Goal: Task Accomplishment & Management: Use online tool/utility

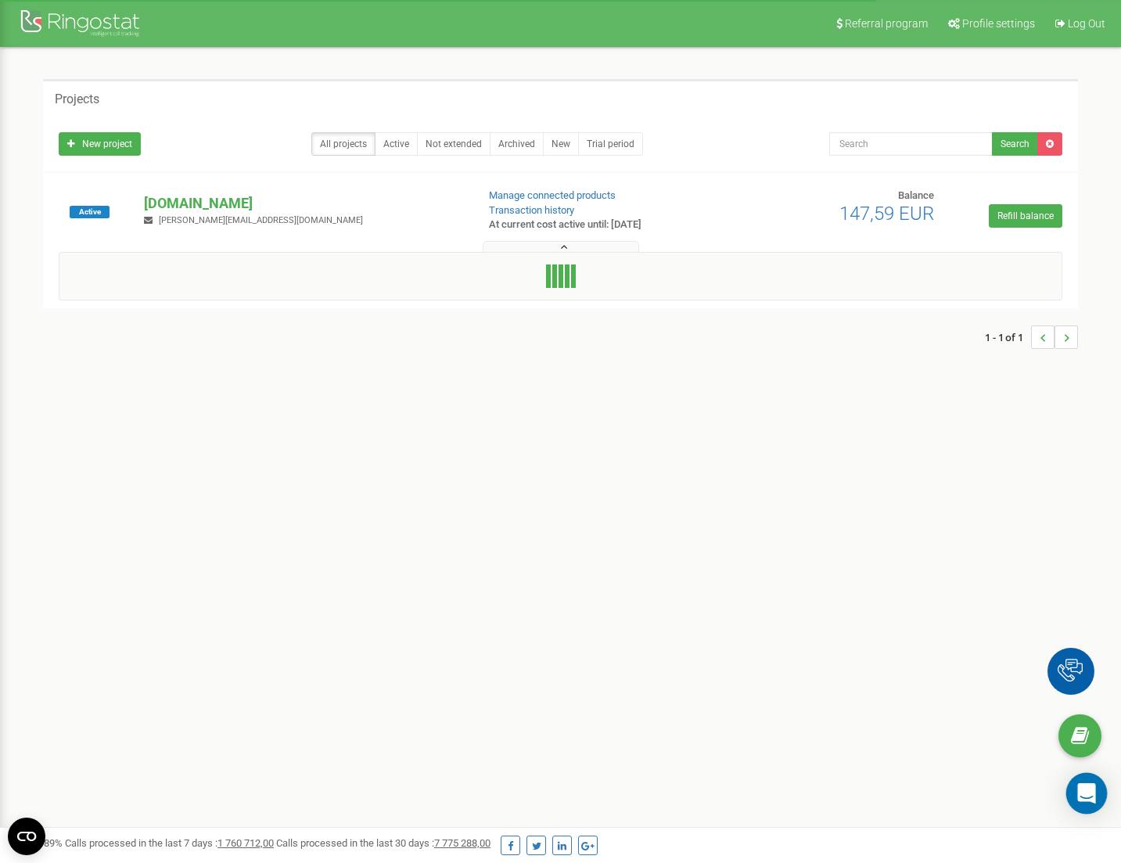
click at [1086, 786] on icon "Open Intercom Messenger" at bounding box center [1086, 793] width 18 height 20
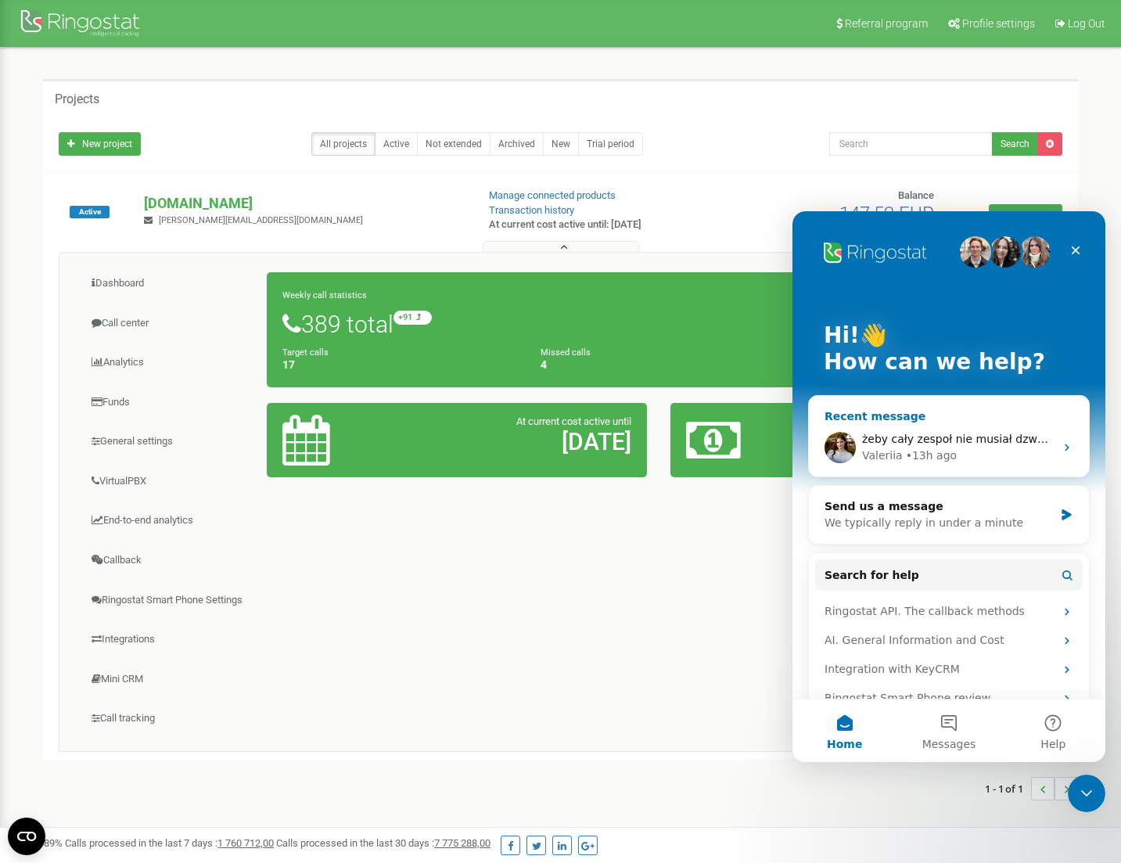
click at [896, 456] on div "Valeriia" at bounding box center [882, 455] width 41 height 16
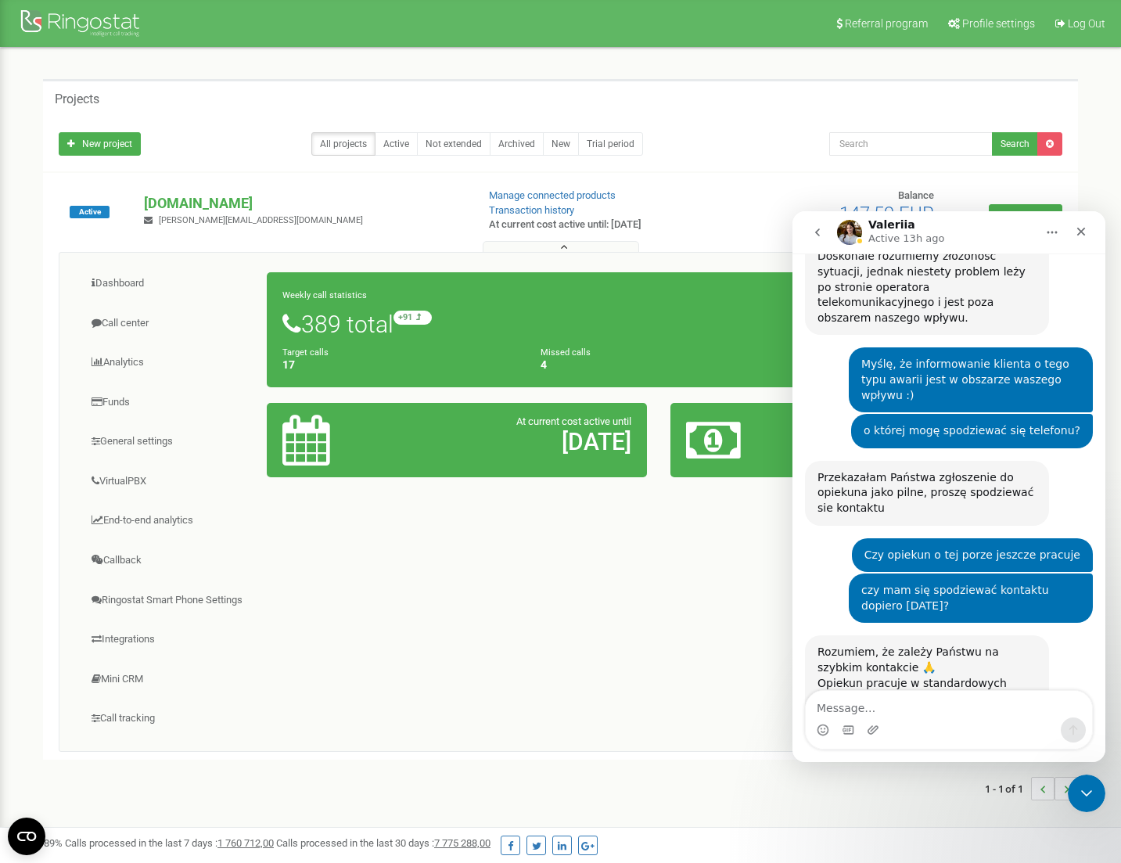
scroll to position [4464, 0]
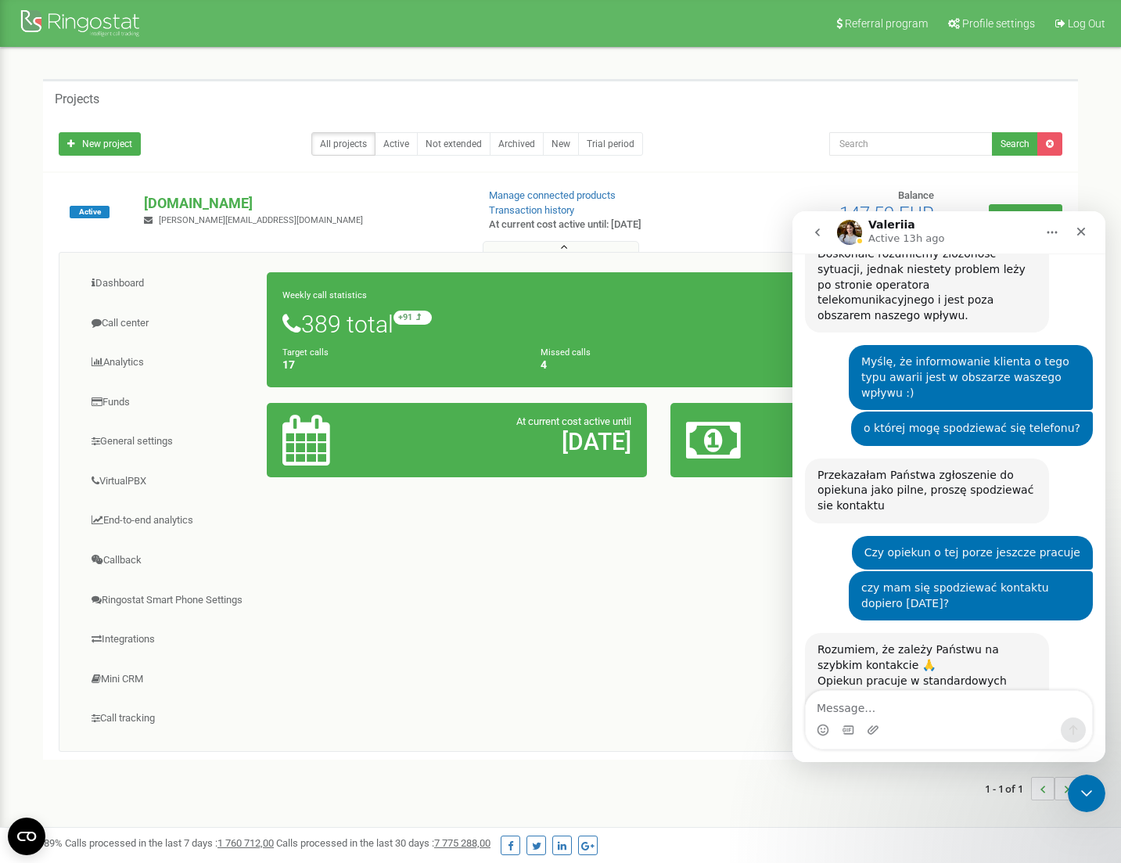
click at [607, 585] on div "Dashboard Call center Analytics Funds" at bounding box center [561, 502] width 1004 height 500
click at [131, 324] on link "Call center" at bounding box center [169, 323] width 196 height 38
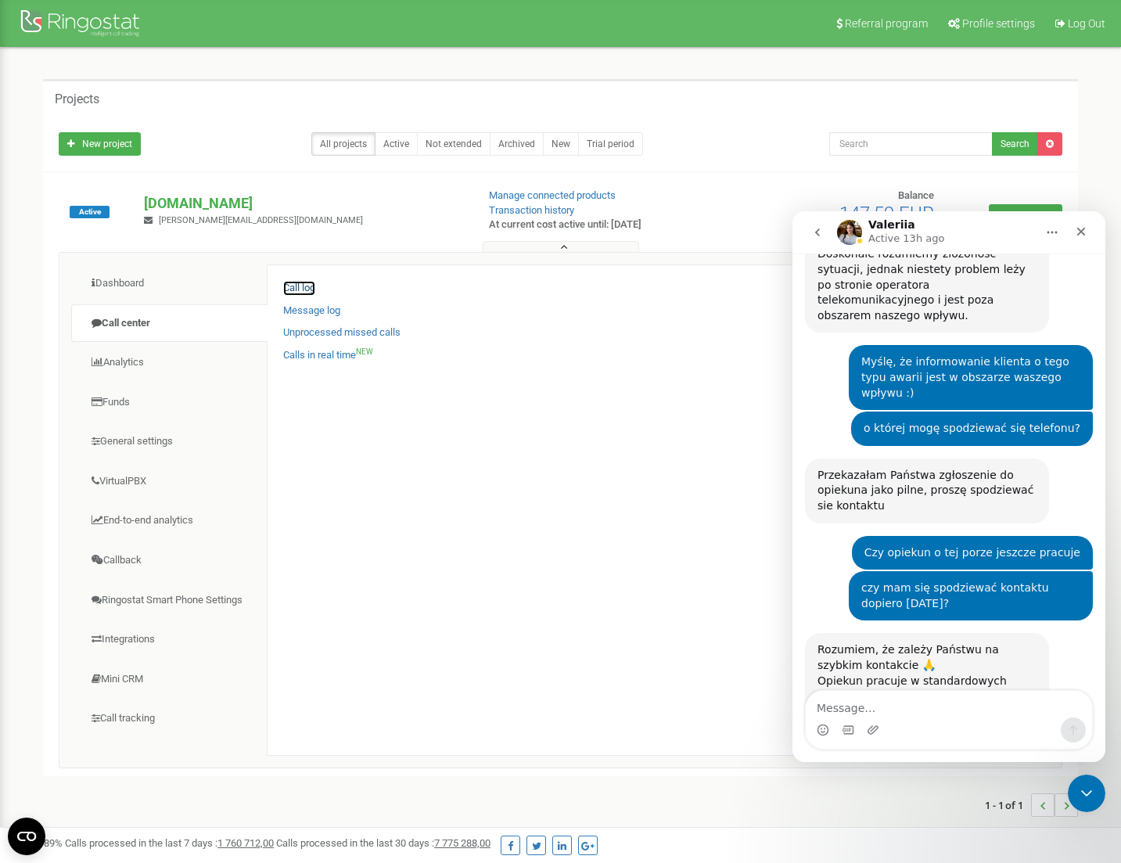
click at [296, 290] on link "Call log" at bounding box center [299, 288] width 32 height 15
click at [289, 286] on link "Call log" at bounding box center [299, 288] width 32 height 15
click at [1083, 227] on icon "Close" at bounding box center [1081, 231] width 13 height 13
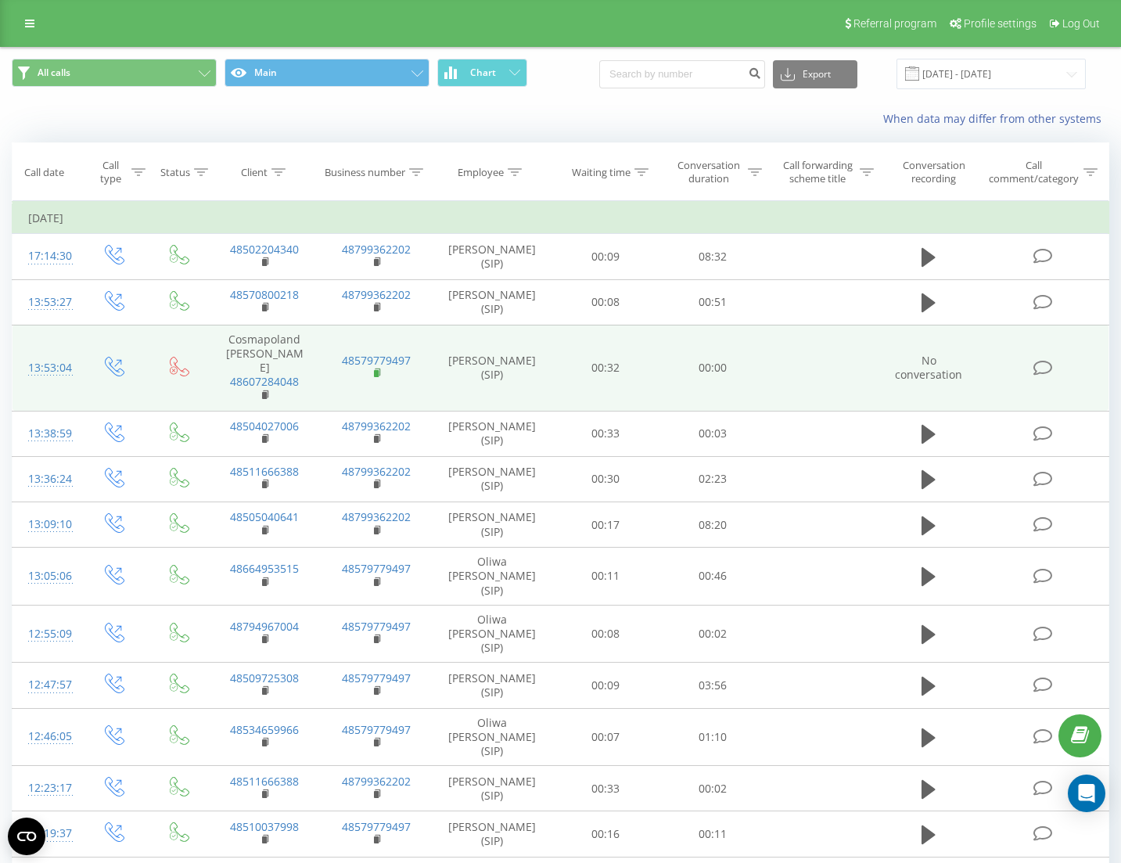
click at [375, 370] on rect at bounding box center [376, 373] width 5 height 7
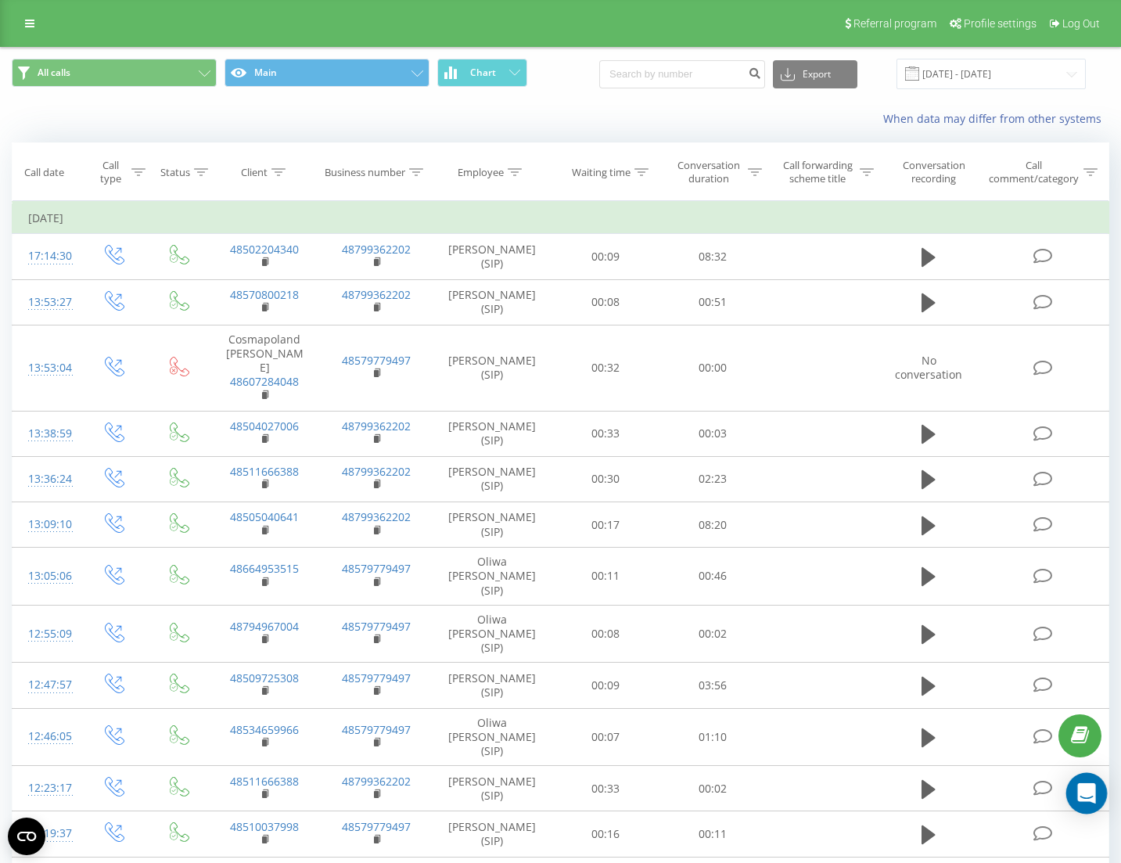
click at [1082, 794] on icon "Open Intercom Messenger" at bounding box center [1086, 793] width 18 height 20
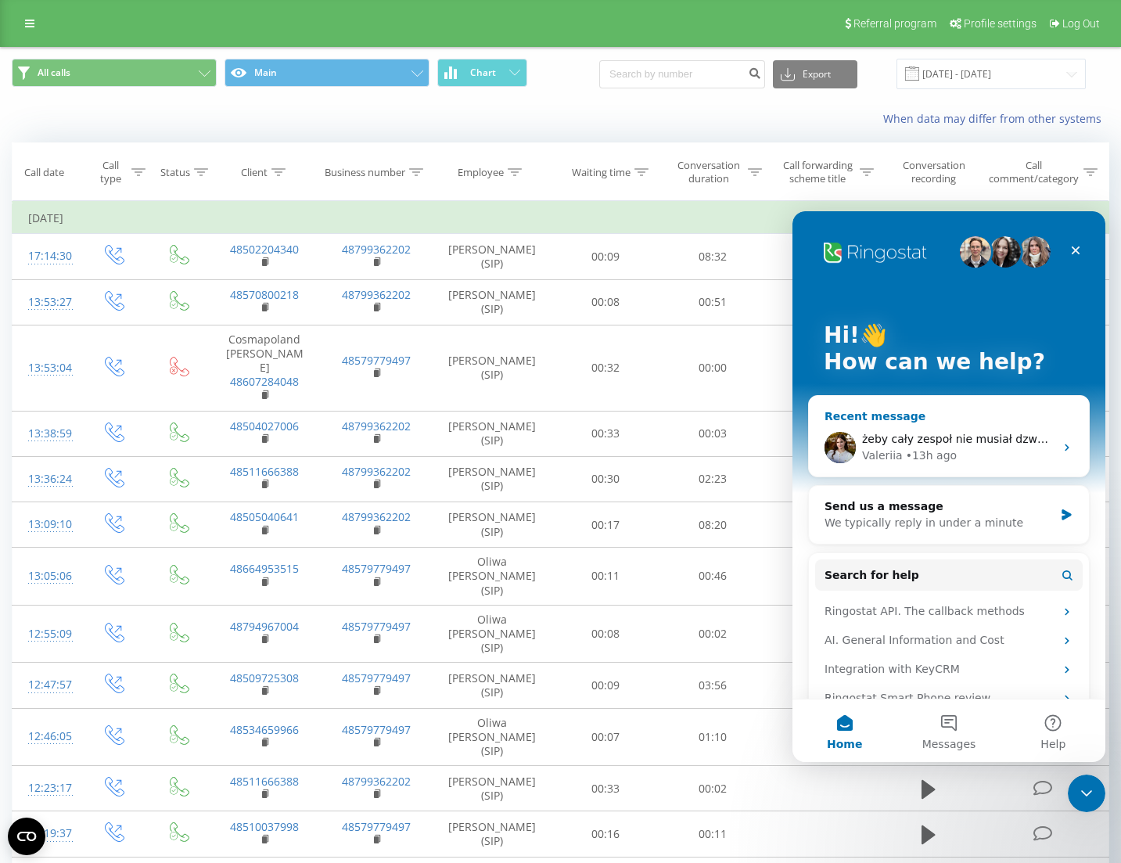
click at [893, 440] on span "żeby cały zespoł nie musiał dzwonić przez 2*" at bounding box center [985, 439] width 247 height 13
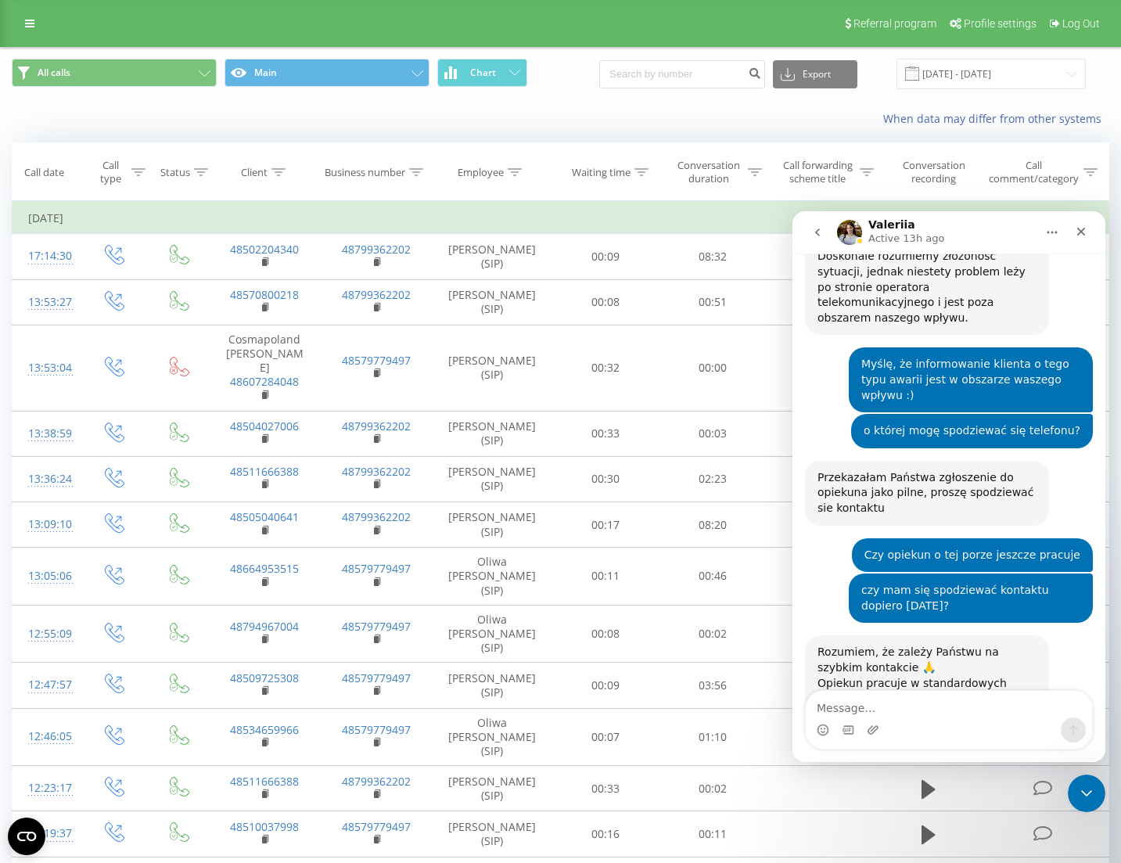
scroll to position [4464, 0]
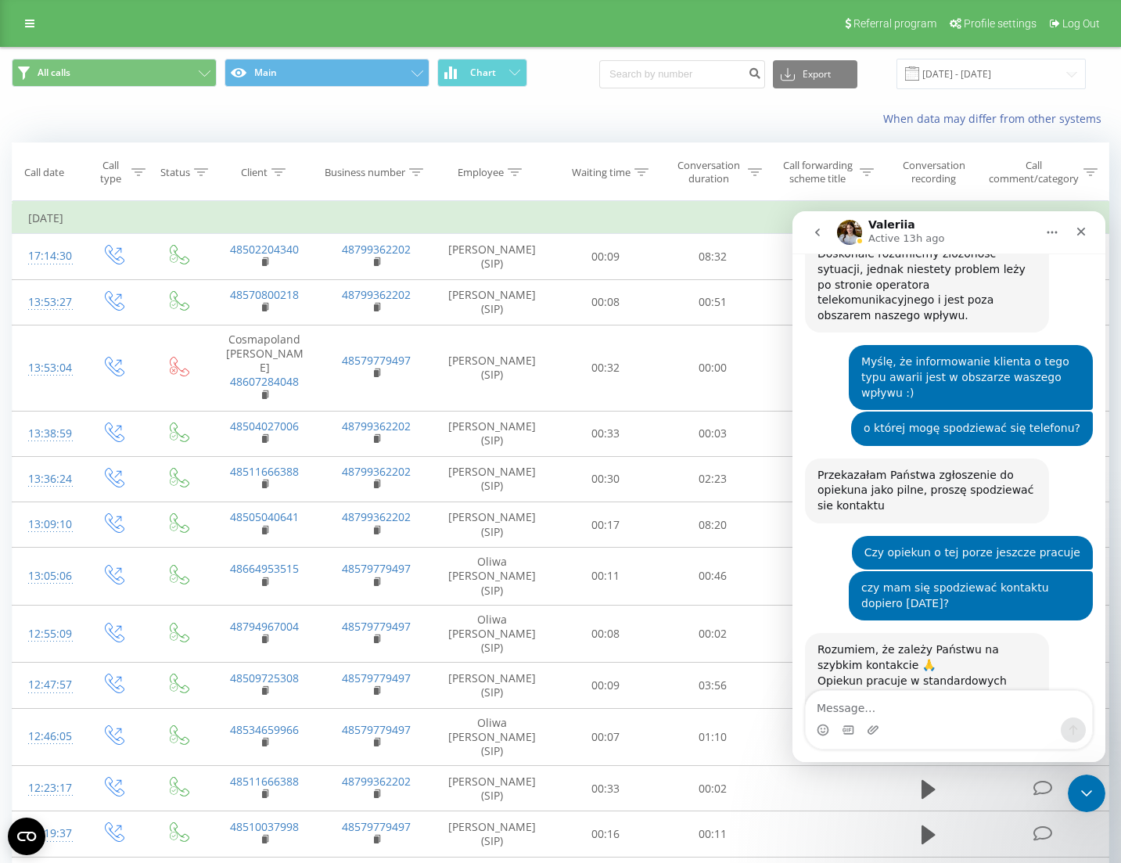
click at [909, 781] on div "prosze o przełączenie na główny numer tego z końcówką 497" at bounding box center [970, 796] width 219 height 31
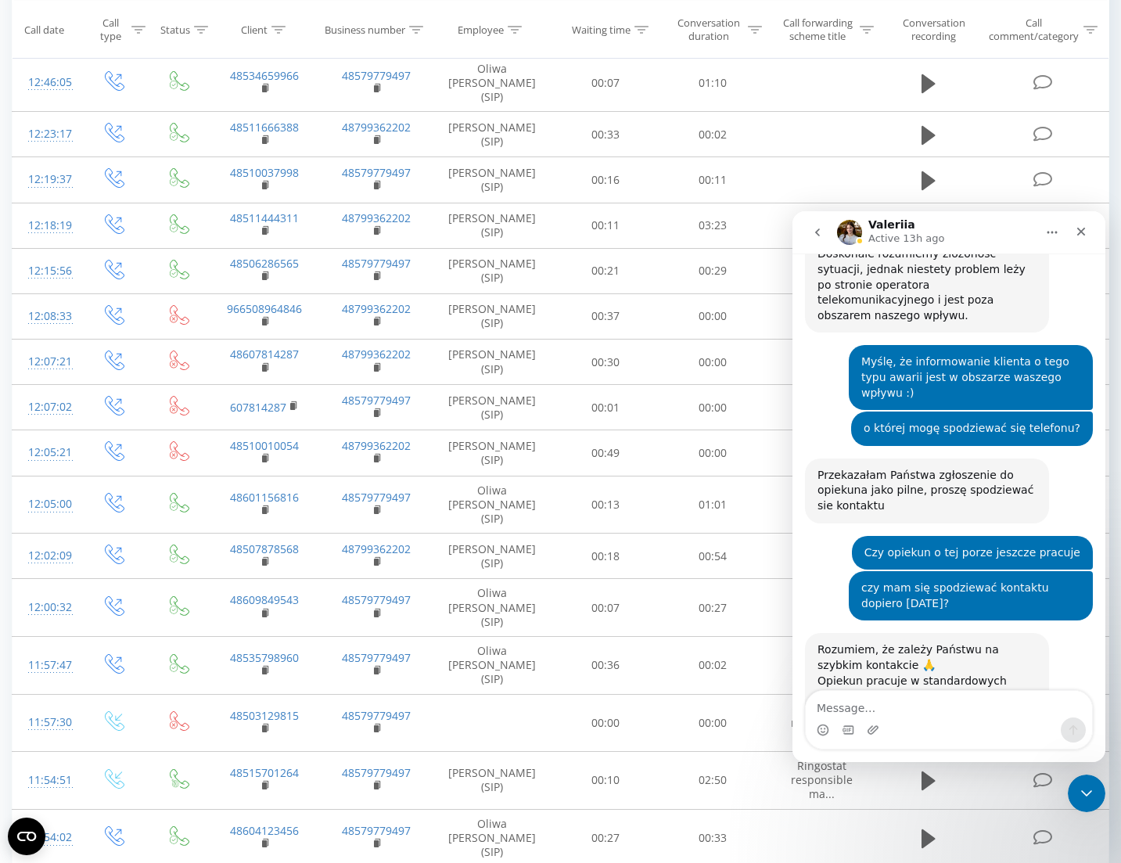
scroll to position [655, 0]
click at [1080, 235] on icon "Close" at bounding box center [1081, 231] width 13 height 13
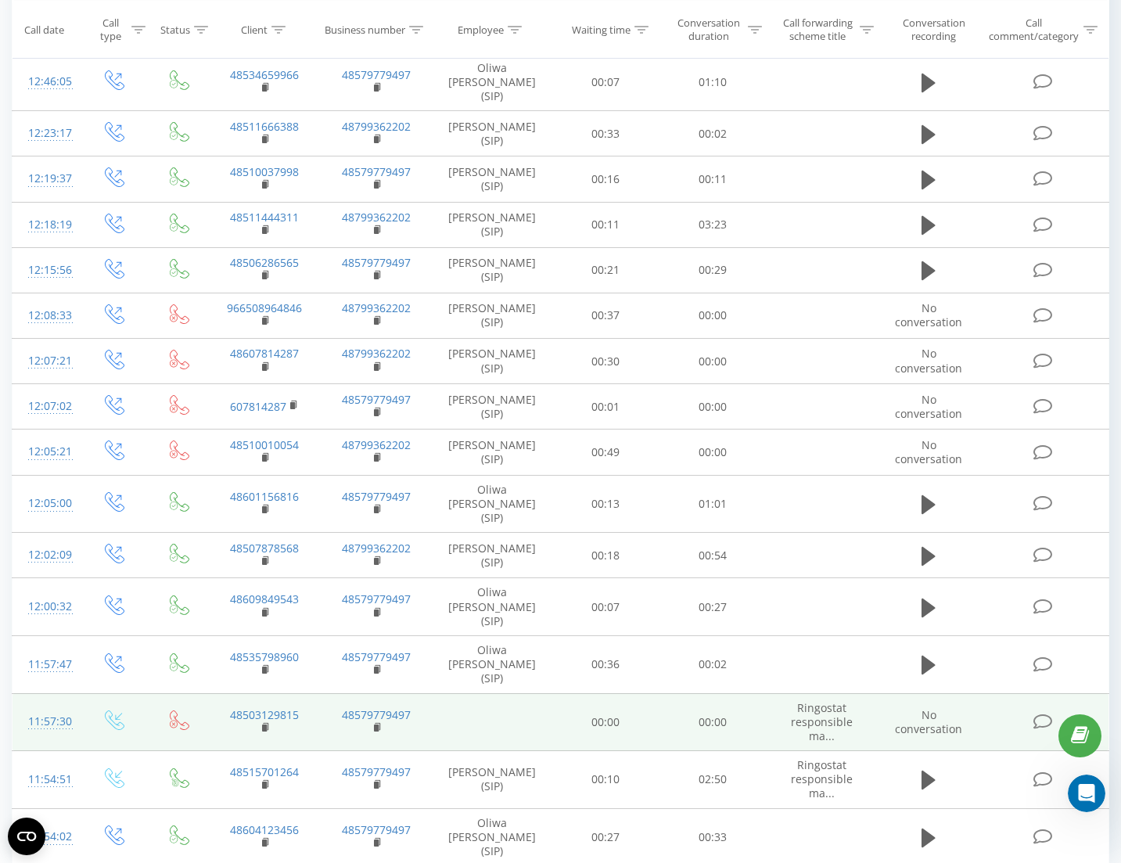
scroll to position [4464, 0]
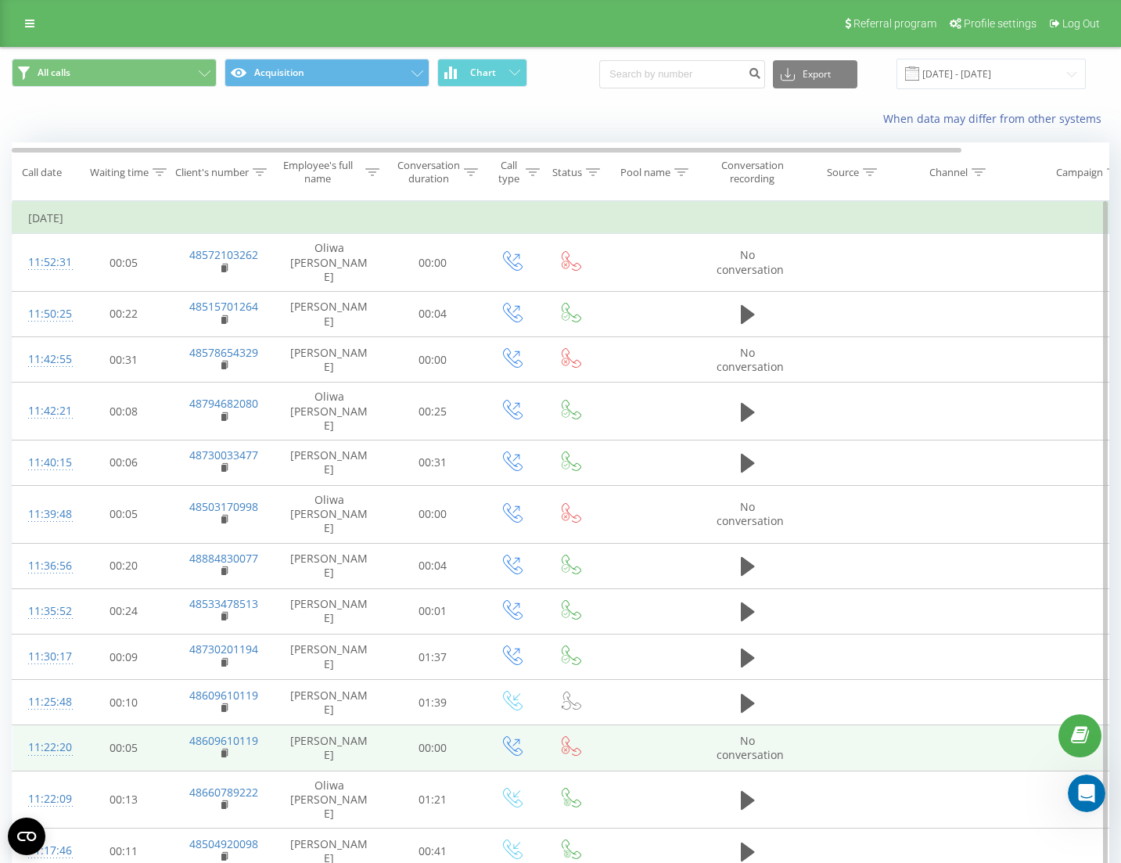
drag, startPoint x: 336, startPoint y: 458, endPoint x: 850, endPoint y: 724, distance: 577.6
click at [538, 641] on tbody "Yesterday 11:52:31 00:05 48572103262 Oliwa Chłąd 00:00 No conversation 11:50:25…" at bounding box center [646, 872] width 1267 height 1338
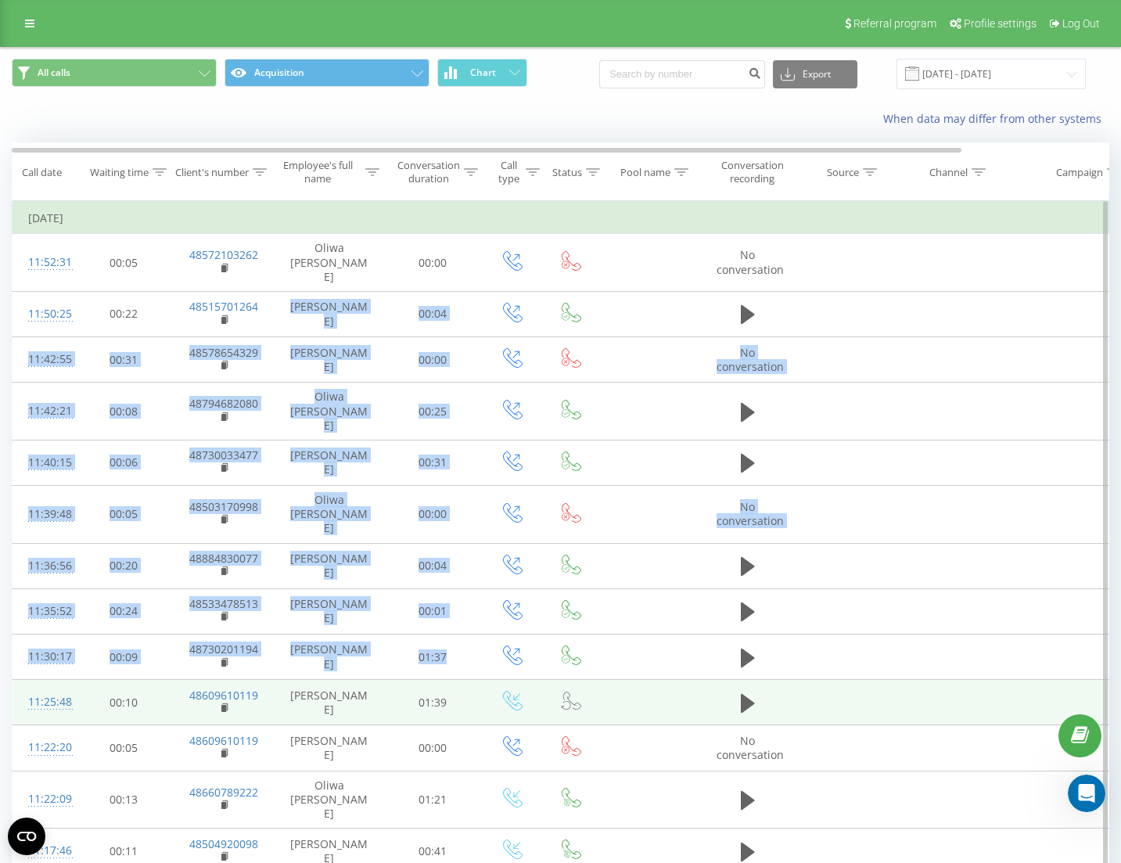
scroll to position [568, 0]
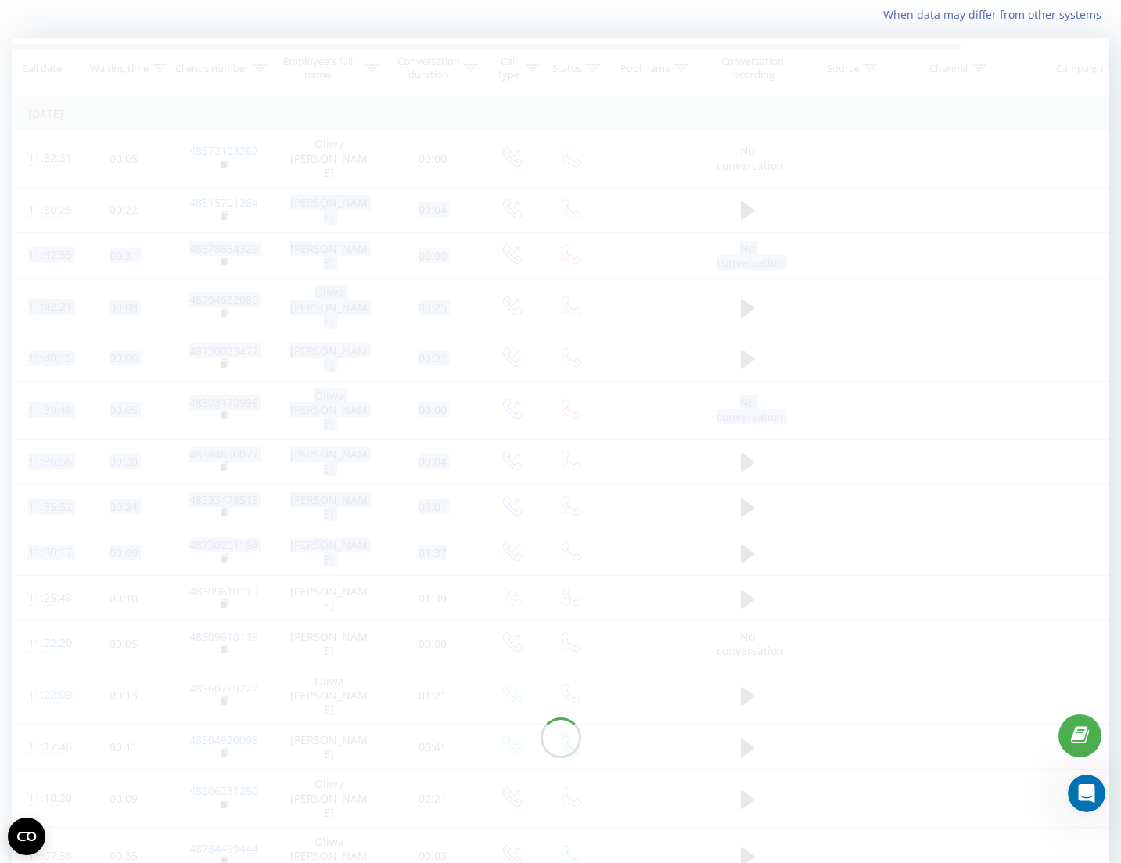
scroll to position [103, 0]
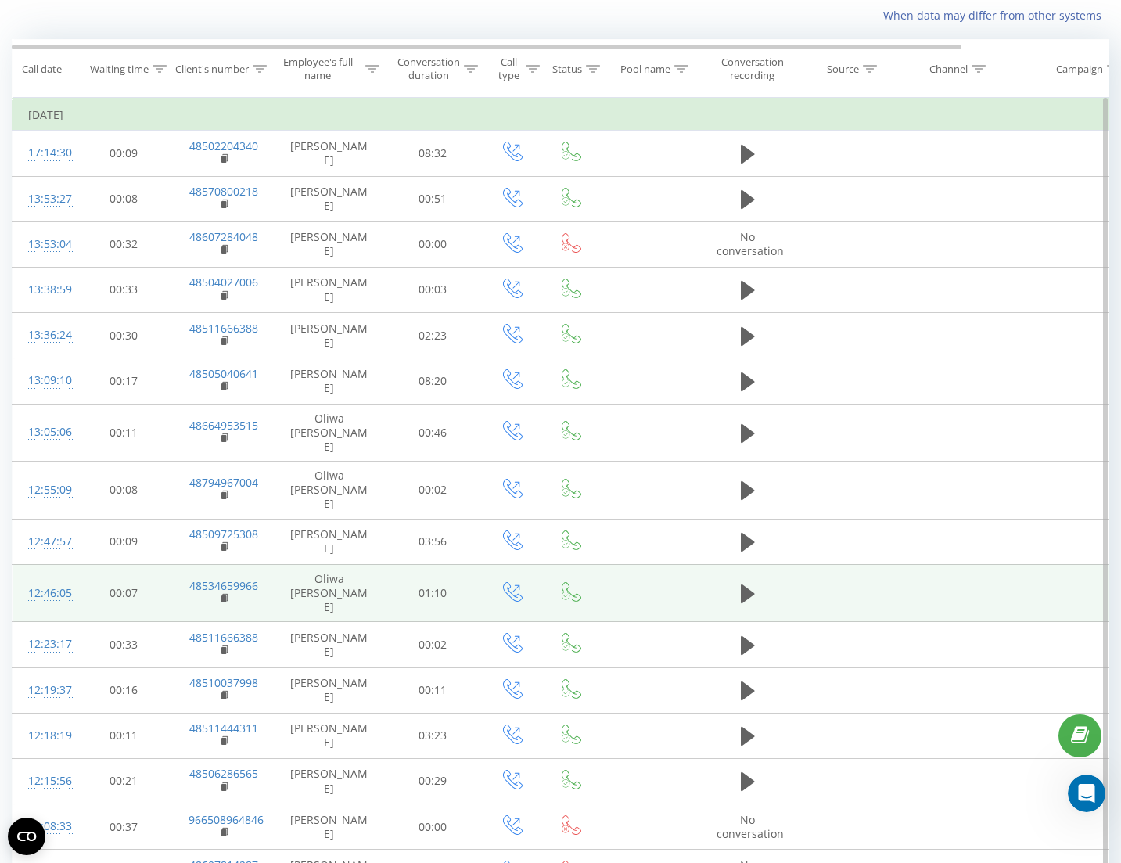
click at [399, 564] on td "01:10" at bounding box center [433, 593] width 98 height 58
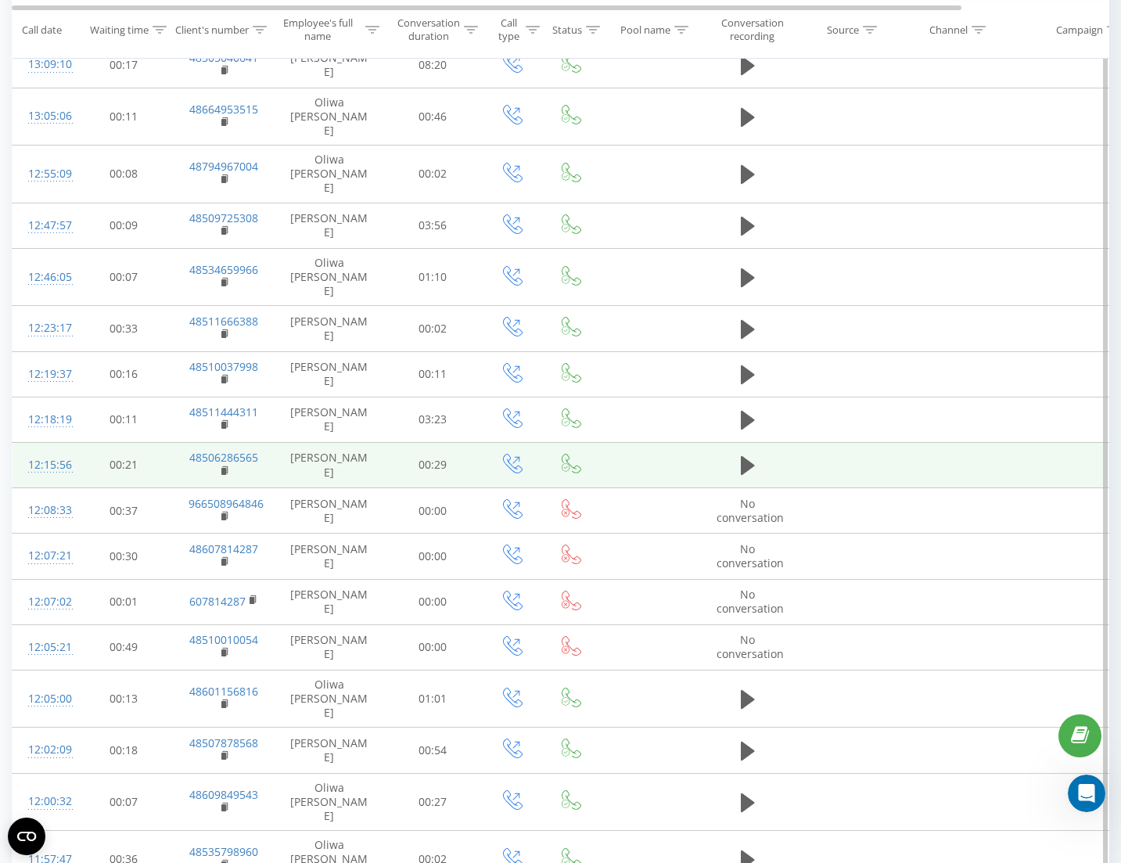
scroll to position [568, 0]
